Goal: Task Accomplishment & Management: Manage account settings

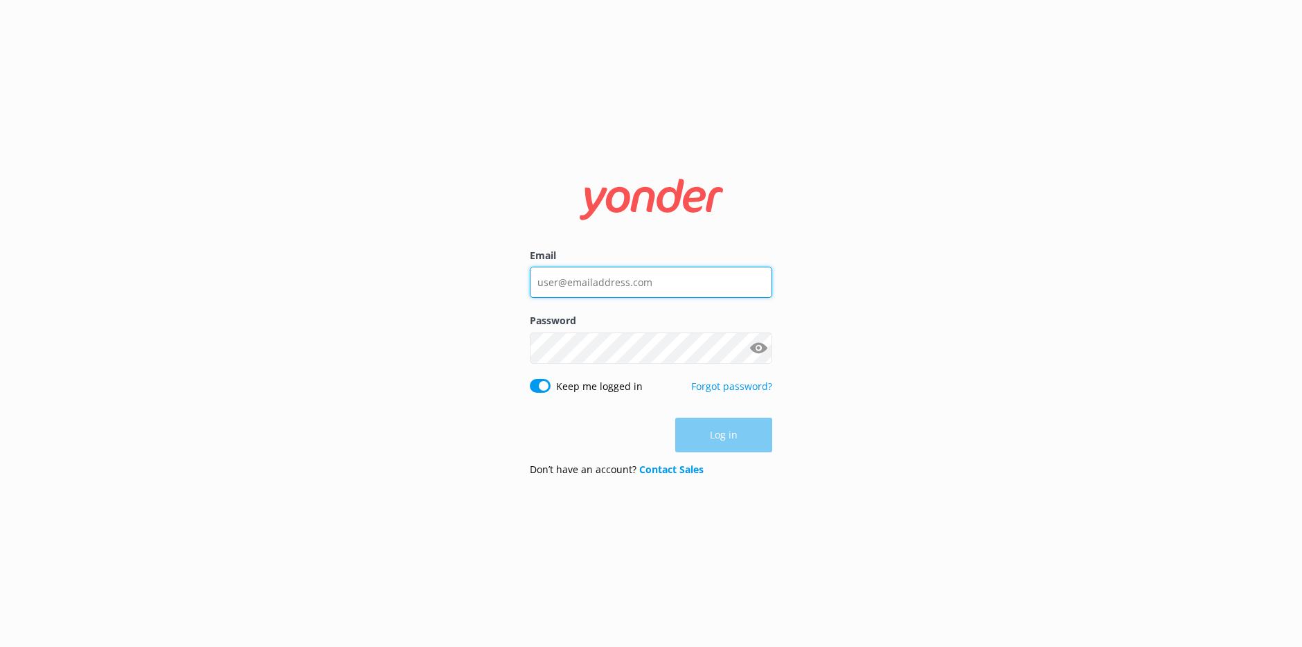
type input "chad@tomis.tech"
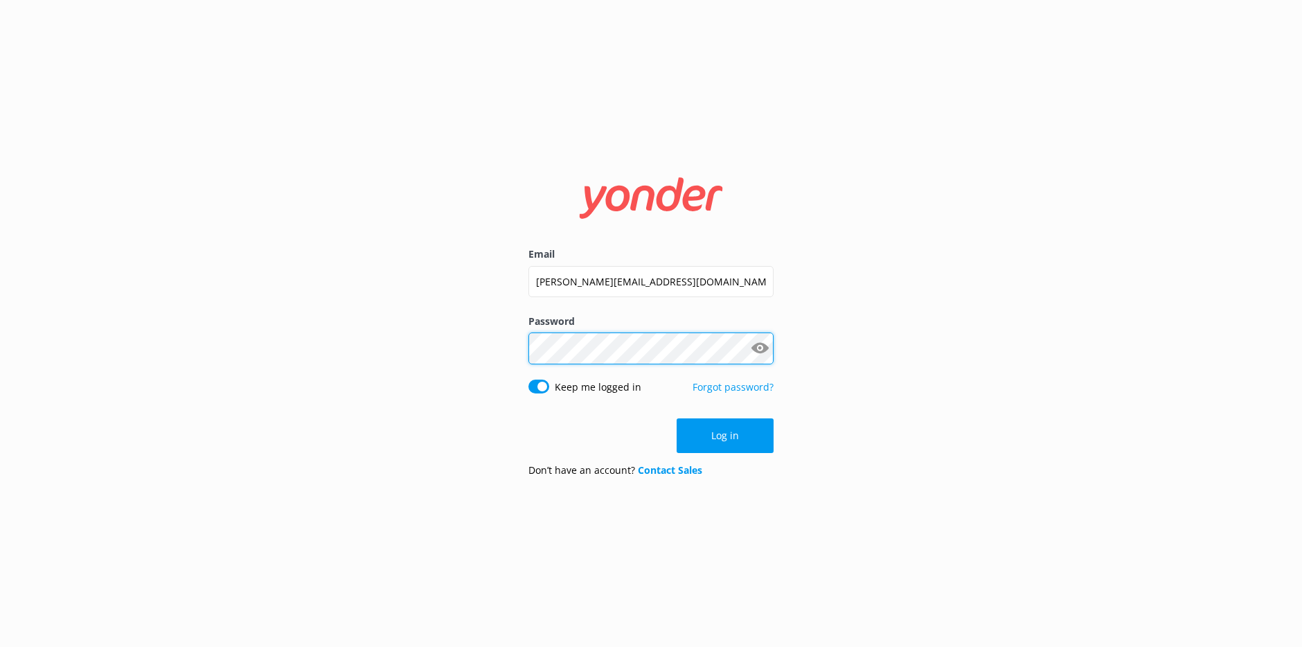
click button "Log in" at bounding box center [725, 435] width 97 height 35
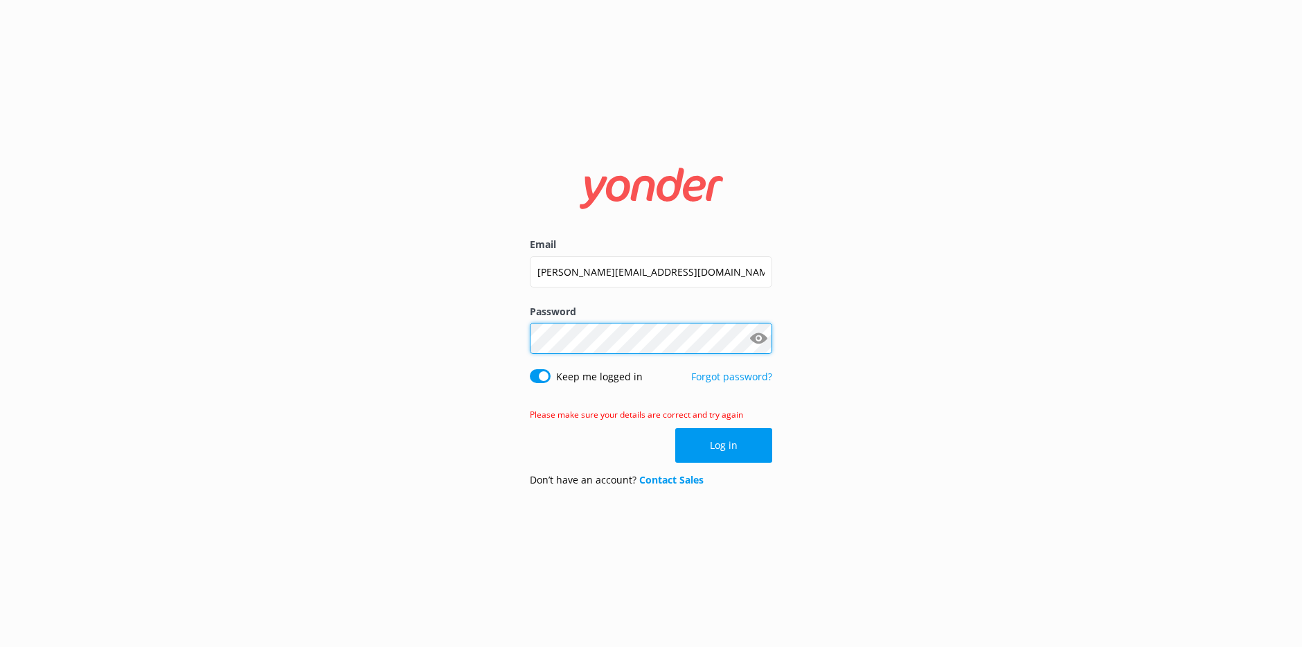
click at [468, 321] on div "Email chad@tomis.tech Password Show password Keep me logged in Forgot password?…" at bounding box center [651, 323] width 1302 height 647
click button "Log in" at bounding box center [723, 445] width 97 height 35
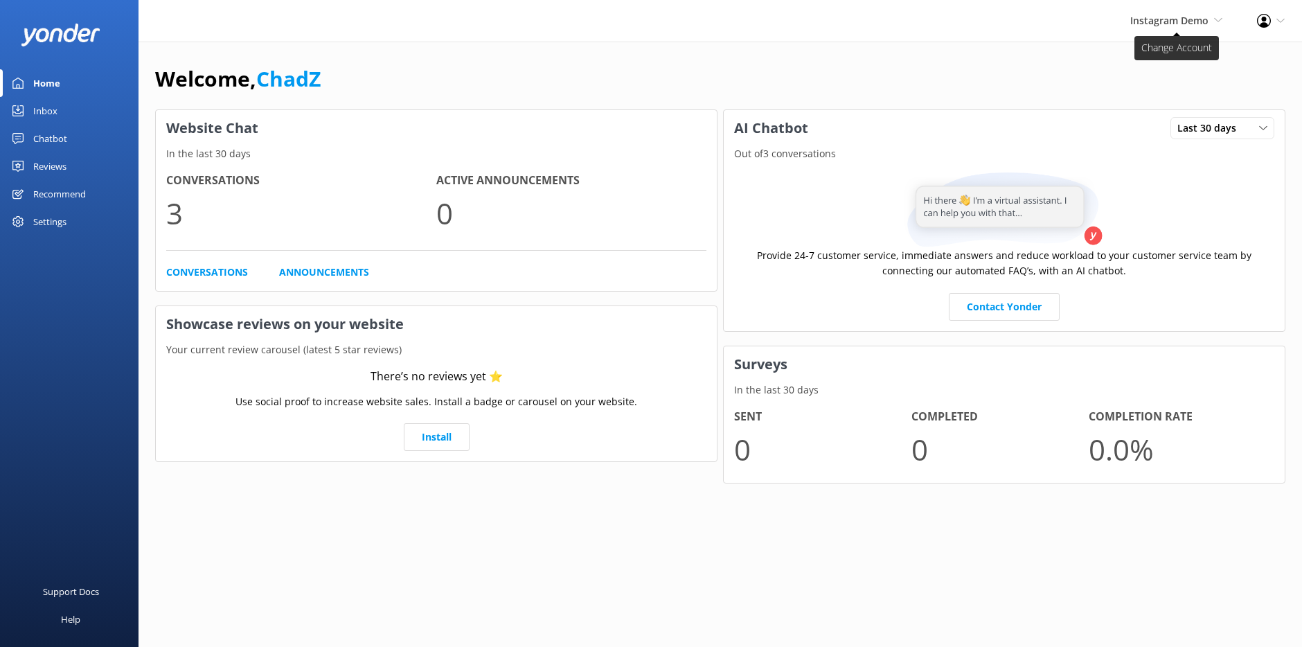
click at [1169, 19] on span "Instagram Demo" at bounding box center [1170, 20] width 78 height 13
click at [1149, 53] on link "[PERSON_NAME]" at bounding box center [1171, 59] width 139 height 33
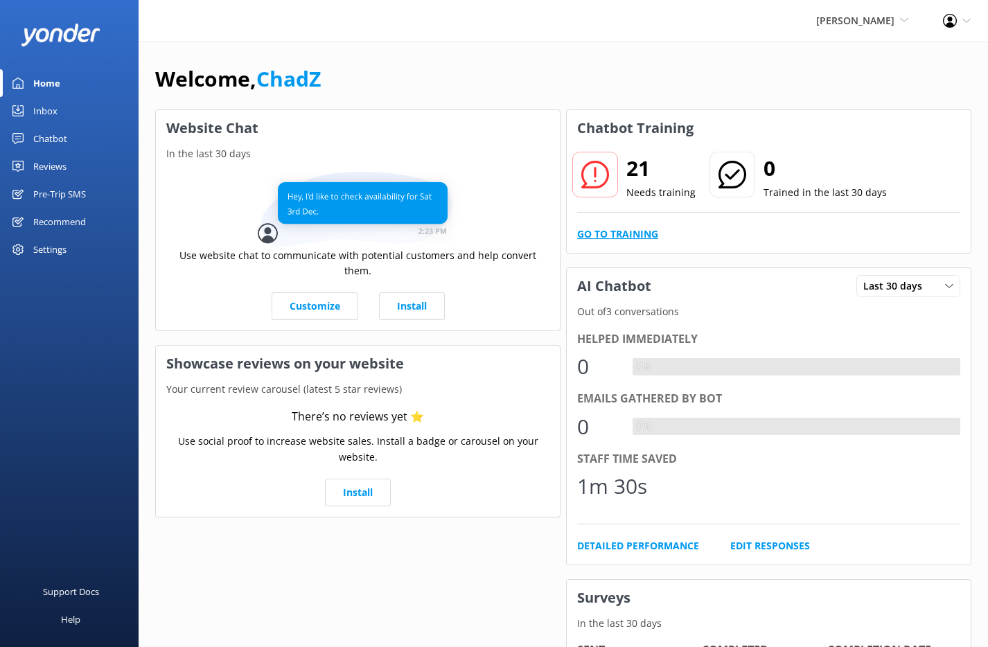
click at [648, 233] on link "Go to Training" at bounding box center [617, 234] width 81 height 15
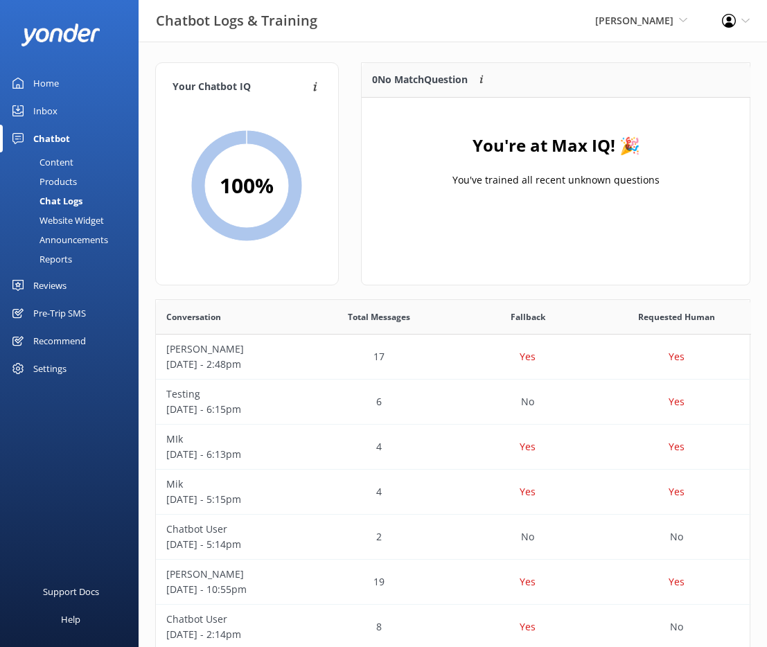
scroll to position [163, 378]
click at [57, 287] on div "Reviews" at bounding box center [49, 286] width 33 height 28
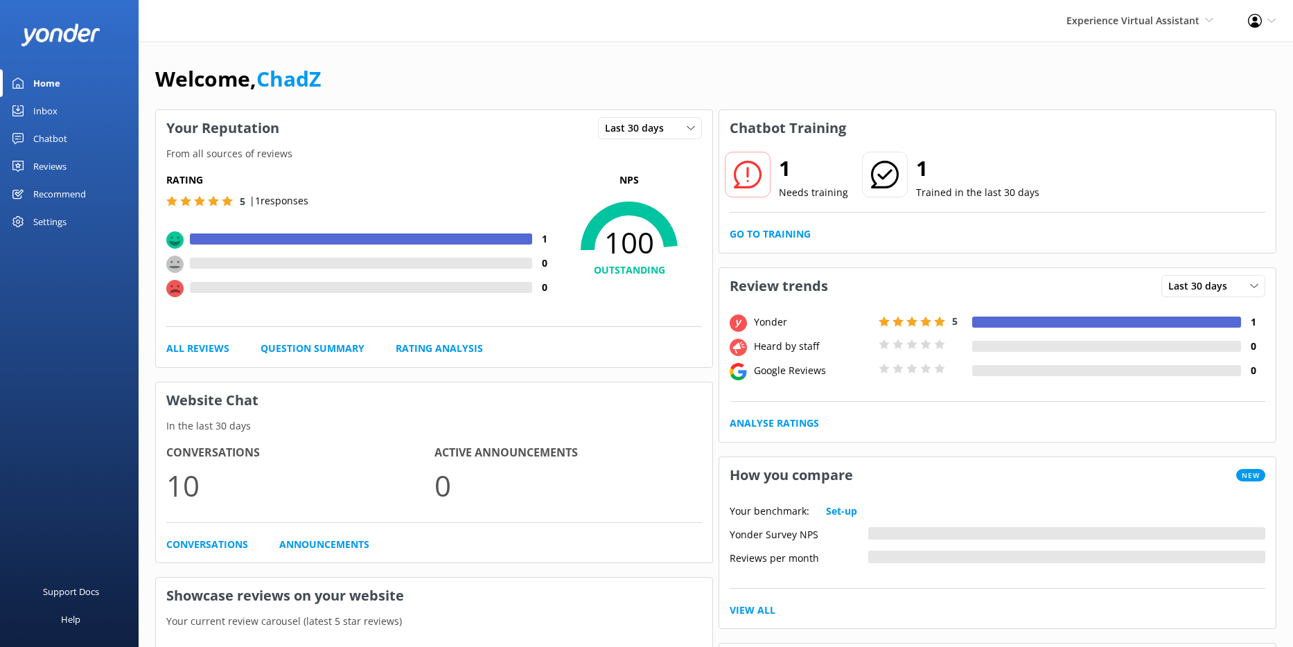
click at [51, 170] on div "Reviews" at bounding box center [49, 166] width 33 height 28
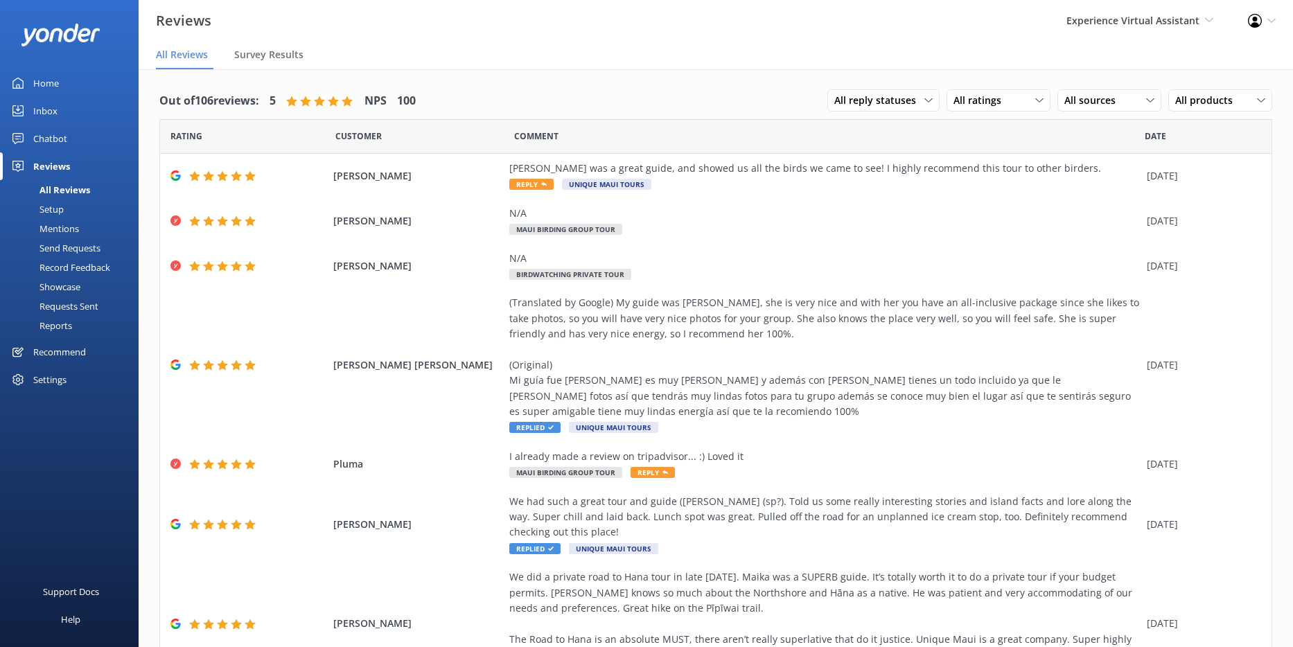
click at [77, 251] on div "Send Requests" at bounding box center [54, 247] width 92 height 19
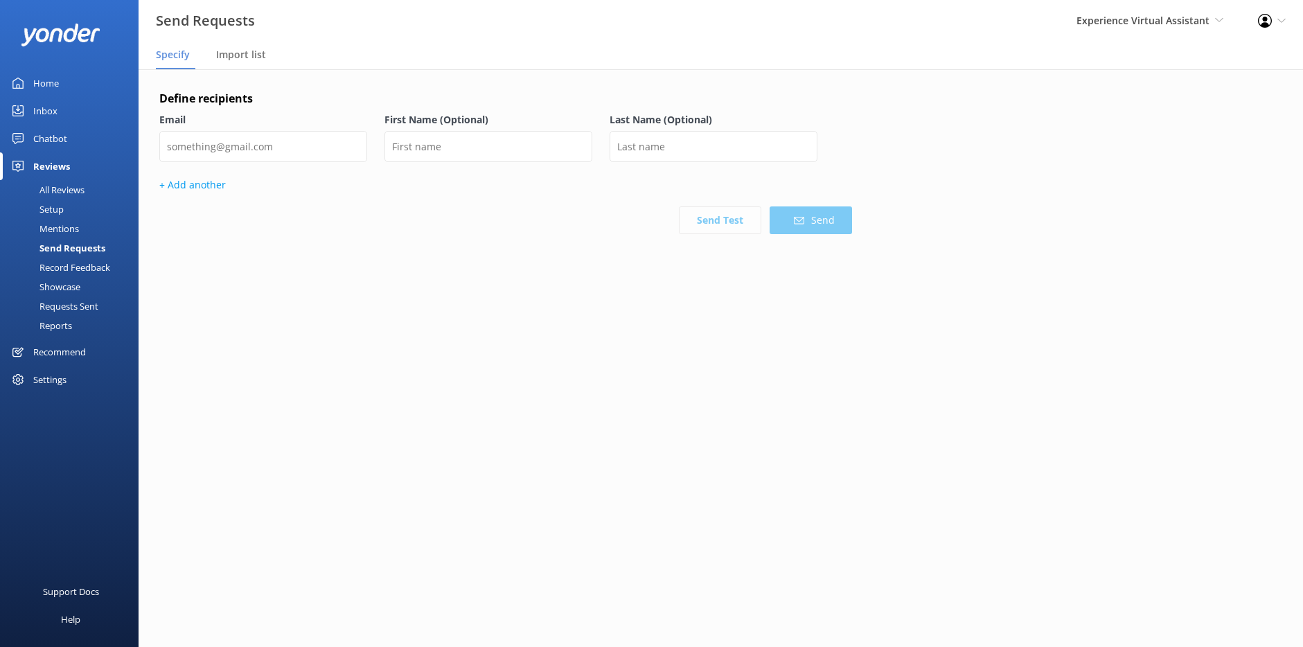
click at [79, 305] on div "Requests Sent" at bounding box center [53, 305] width 90 height 19
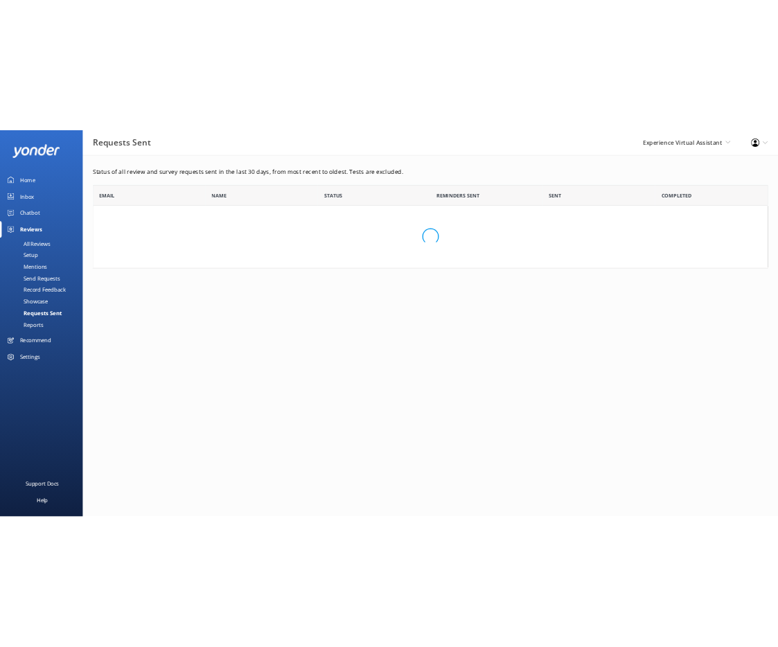
scroll to position [268, 1121]
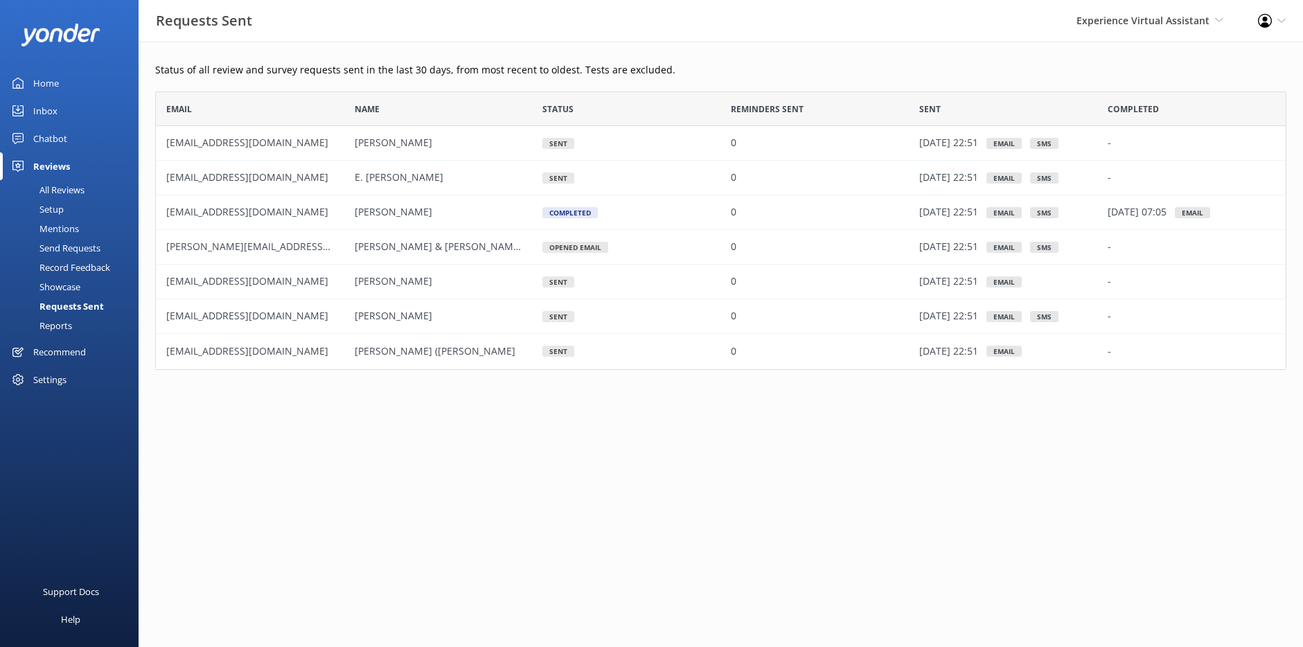
click at [722, 549] on main "Status of all review and survey requests sent in the last 30 days, from most re…" at bounding box center [721, 344] width 1164 height 605
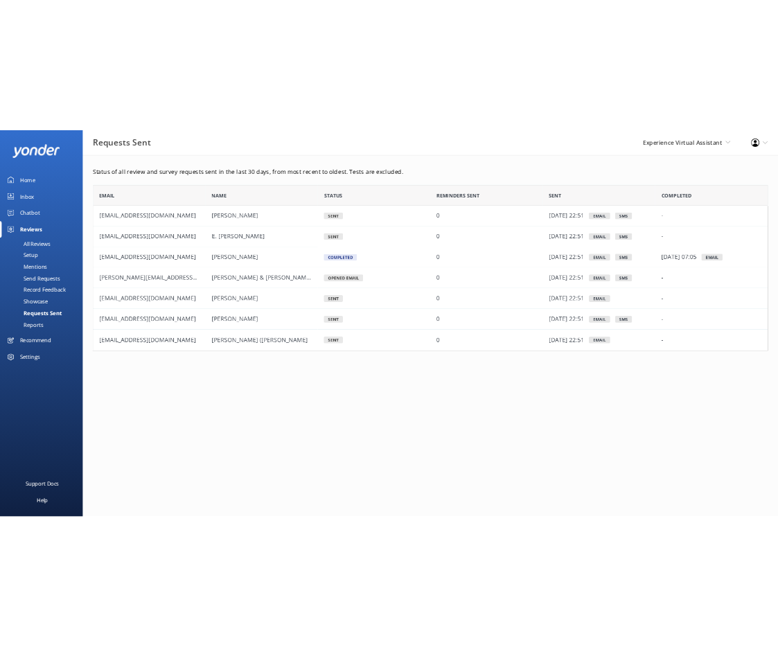
scroll to position [11, 11]
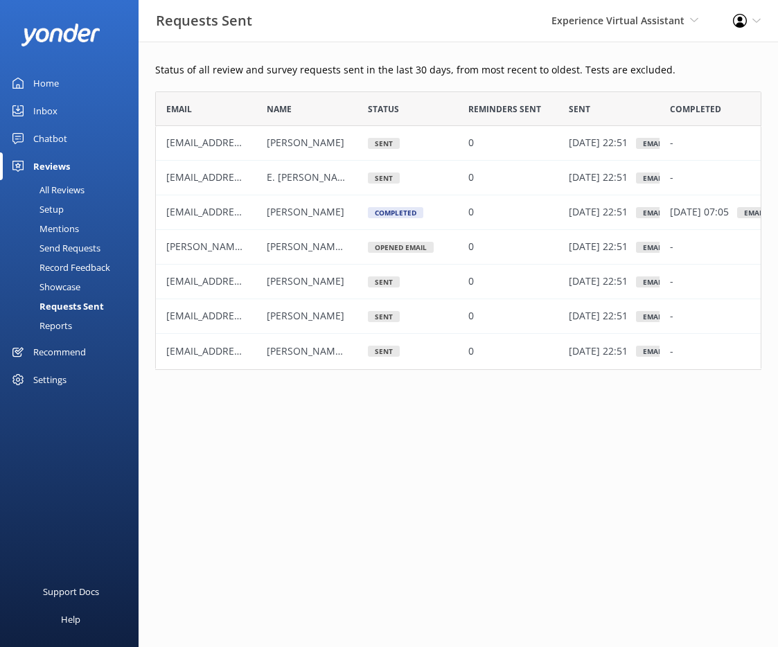
click at [84, 303] on div "Requests Sent" at bounding box center [56, 305] width 96 height 19
click at [80, 284] on div "Showcase" at bounding box center [44, 286] width 72 height 19
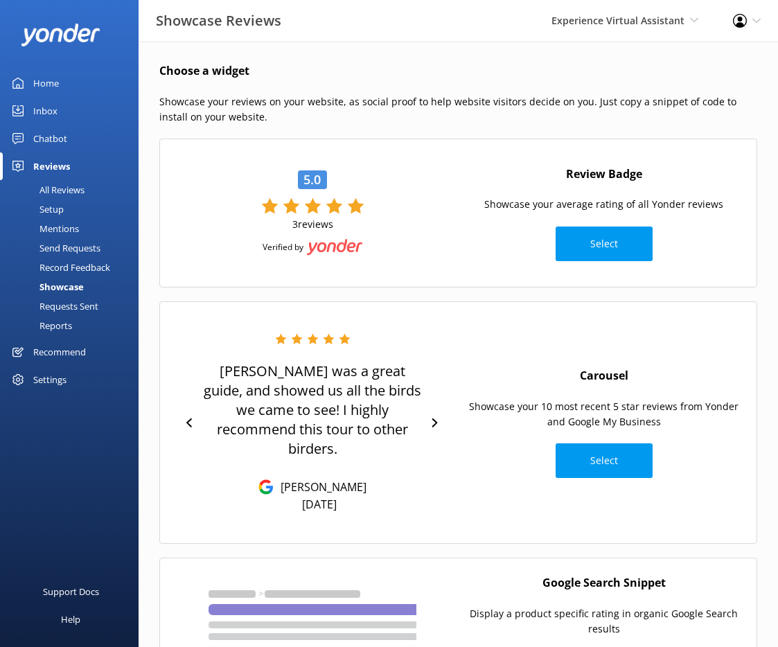
click at [80, 303] on div "Requests Sent" at bounding box center [53, 305] width 90 height 19
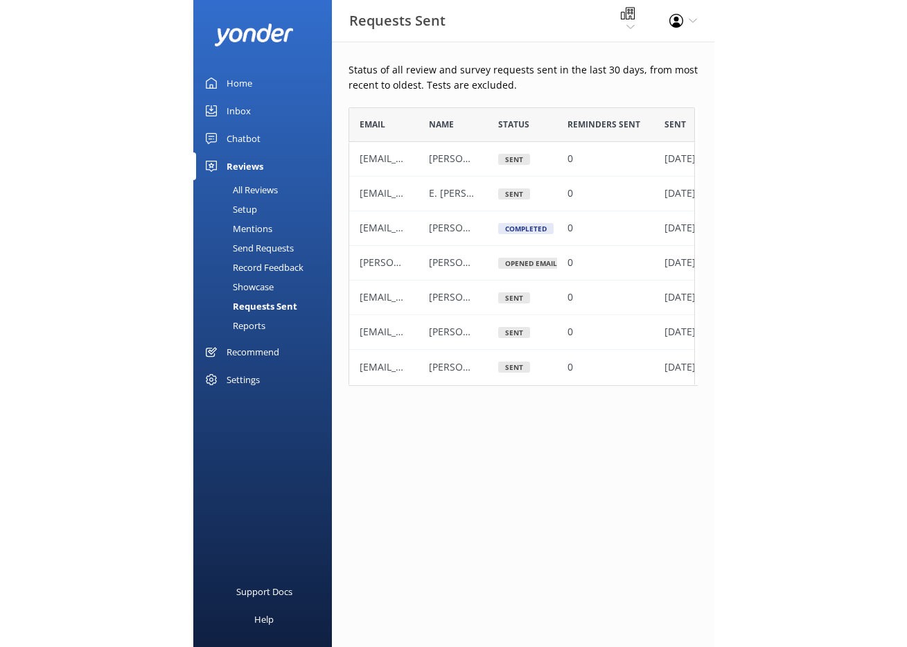
scroll to position [268, 336]
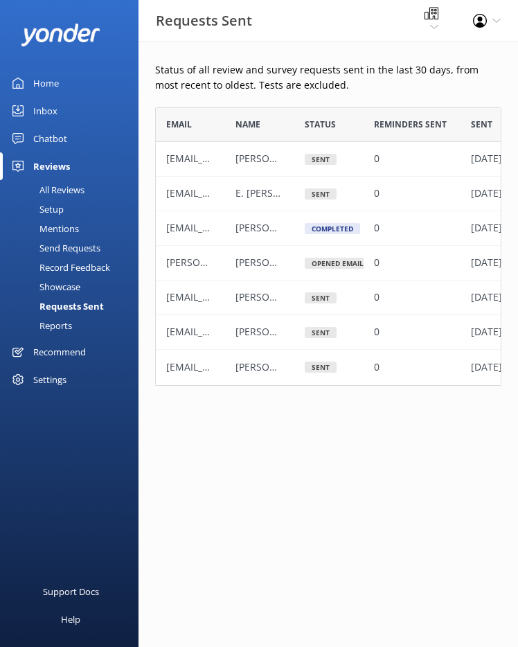
click at [59, 207] on div "Setup" at bounding box center [35, 209] width 55 height 19
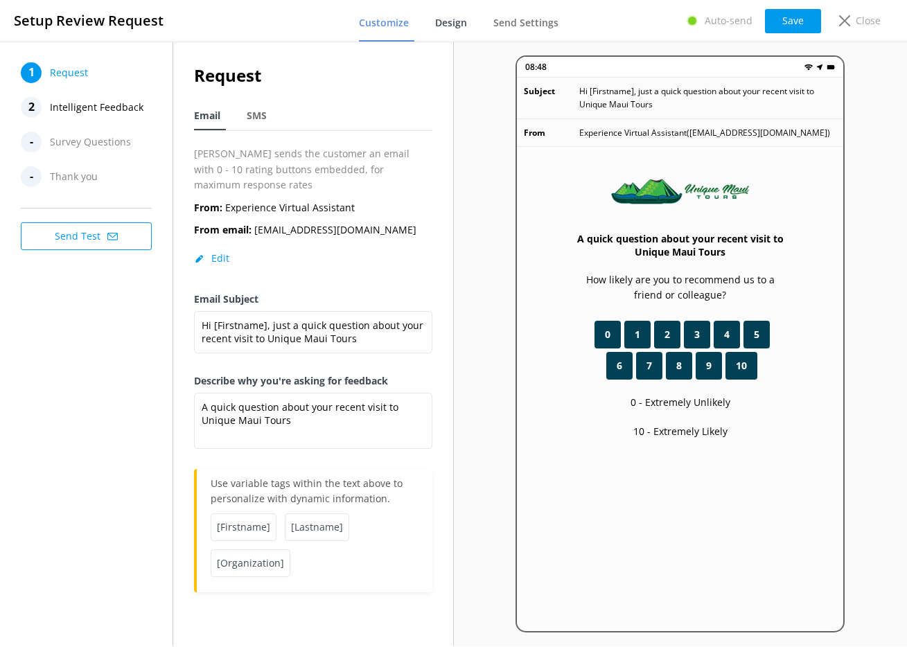
click at [457, 30] on link "Design" at bounding box center [453, 24] width 37 height 36
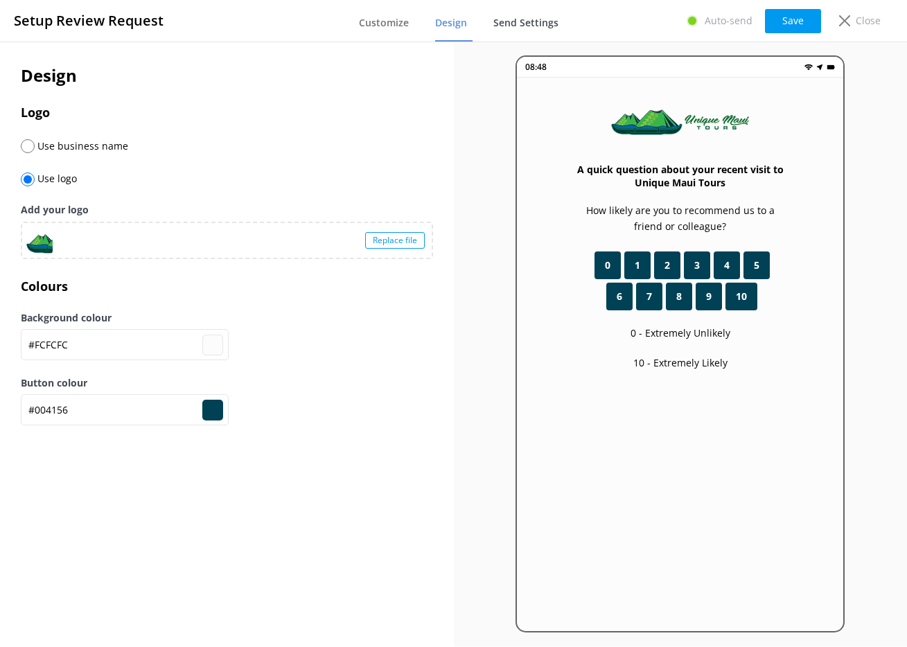
click at [519, 23] on span "Send Settings" at bounding box center [525, 23] width 65 height 14
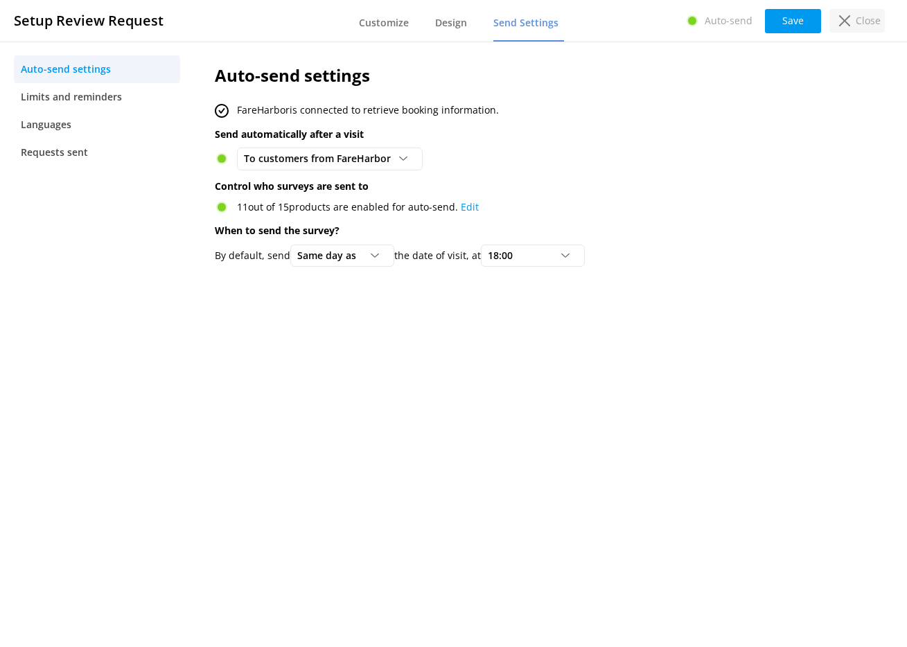
click at [851, 14] on div "Close" at bounding box center [856, 21] width 55 height 24
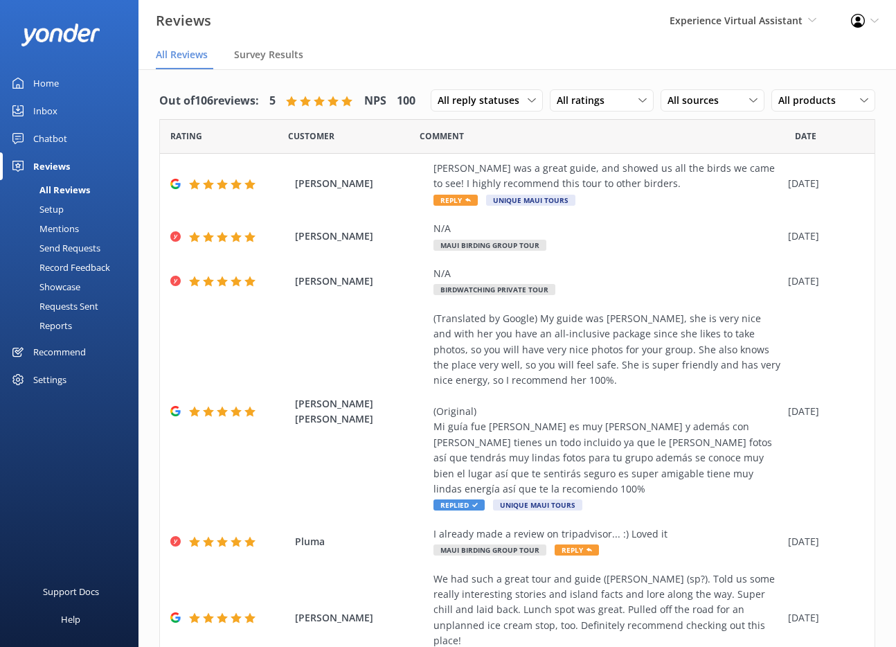
click at [65, 308] on div "Requests Sent" at bounding box center [53, 305] width 90 height 19
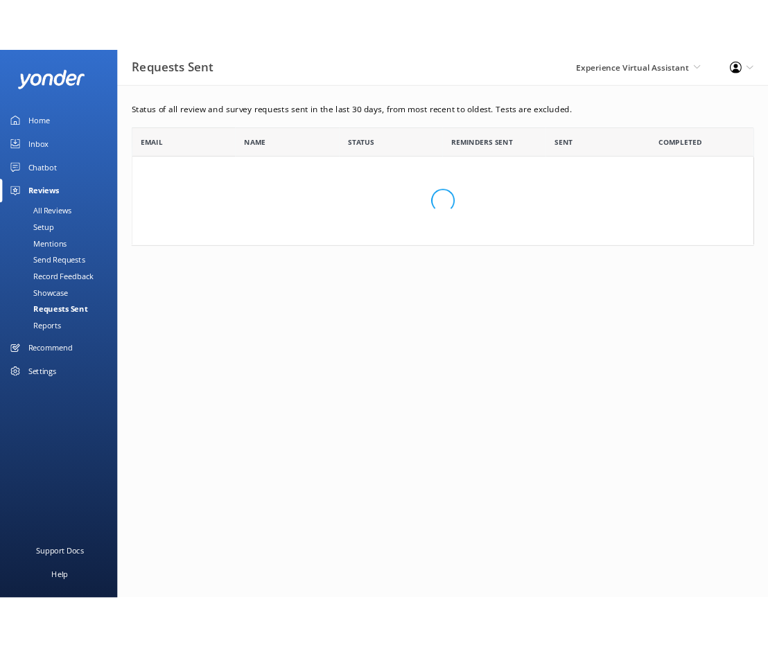
scroll to position [268, 725]
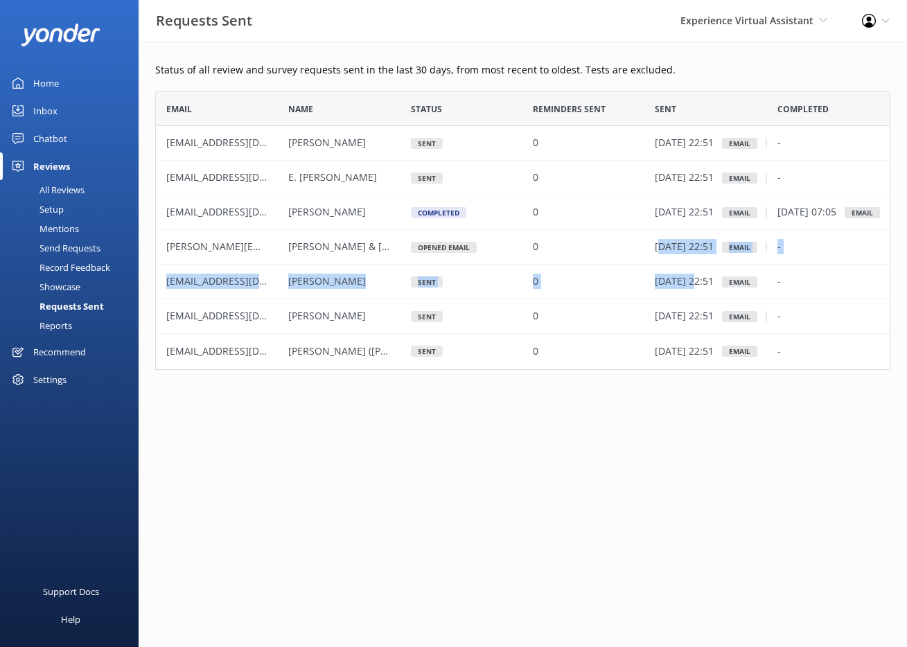
drag, startPoint x: 695, startPoint y: 281, endPoint x: 659, endPoint y: 246, distance: 50.5
click at [659, 246] on div "[EMAIL_ADDRESS][DOMAIN_NAME] [PERSON_NAME] Sent 0 [DATE] 22:51 Email SMS - [EMA…" at bounding box center [522, 247] width 735 height 242
click at [659, 246] on p "[DATE] 22:51" at bounding box center [684, 247] width 59 height 15
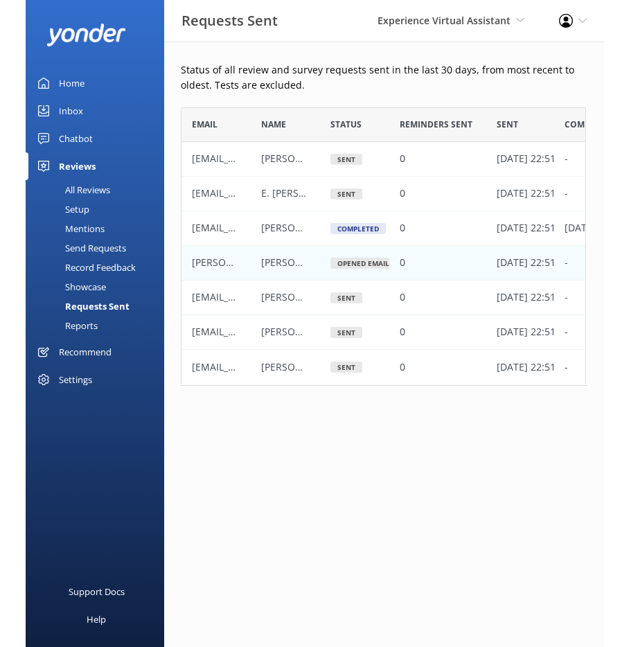
scroll to position [268, 394]
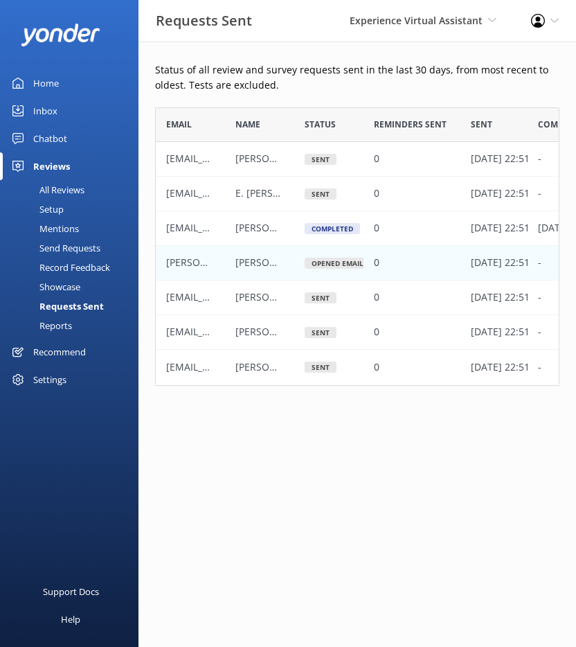
click at [452, 460] on main "Status of all review and survey requests sent in the last 30 days, from most re…" at bounding box center [358, 344] width 438 height 605
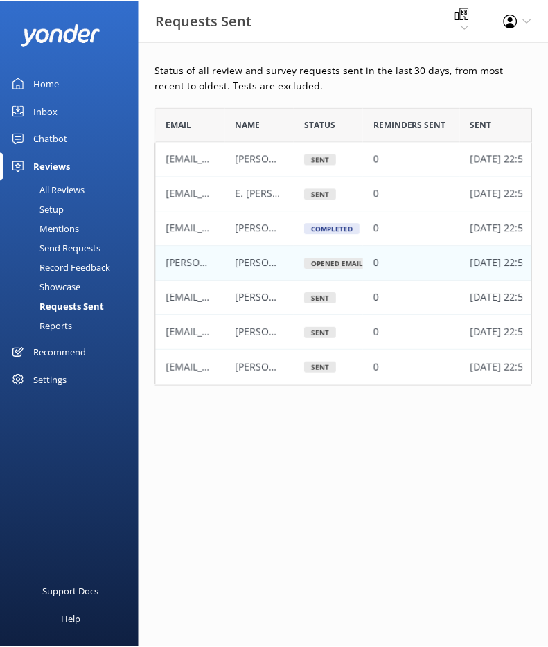
scroll to position [268, 366]
